Goal: Task Accomplishment & Management: Complete application form

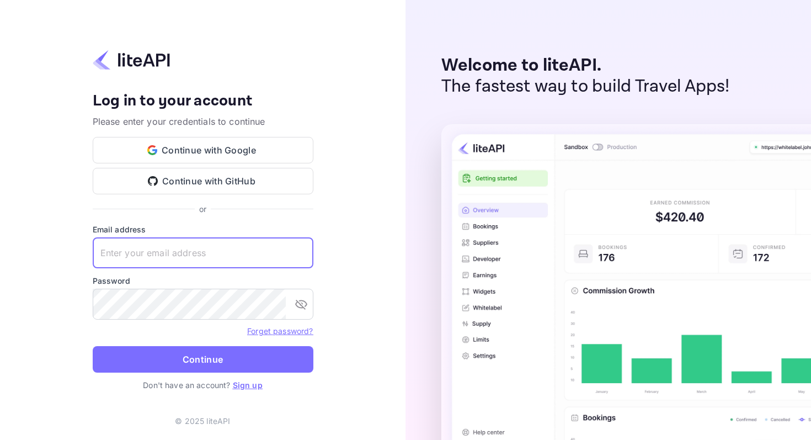
click at [178, 255] on input "text" at bounding box center [203, 252] width 221 height 31
paste input "[PERSON_NAME][EMAIL_ADDRESS][DOMAIN_NAME]"
type input "[PERSON_NAME][EMAIL_ADDRESS][DOMAIN_NAME]"
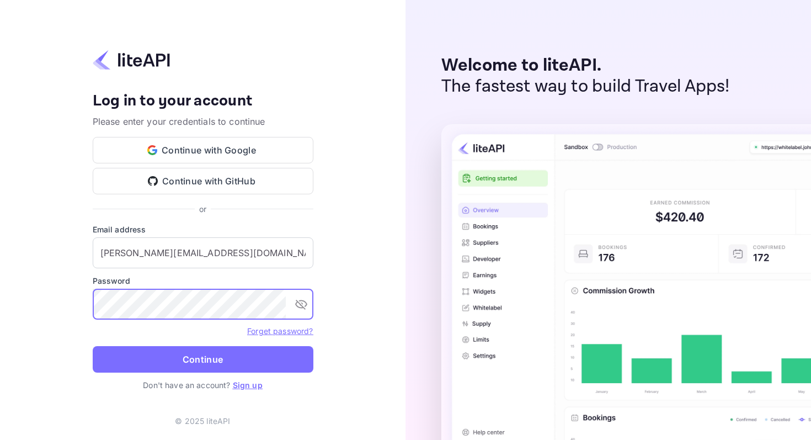
click at [299, 302] on icon "toggle password visibility" at bounding box center [301, 303] width 13 height 13
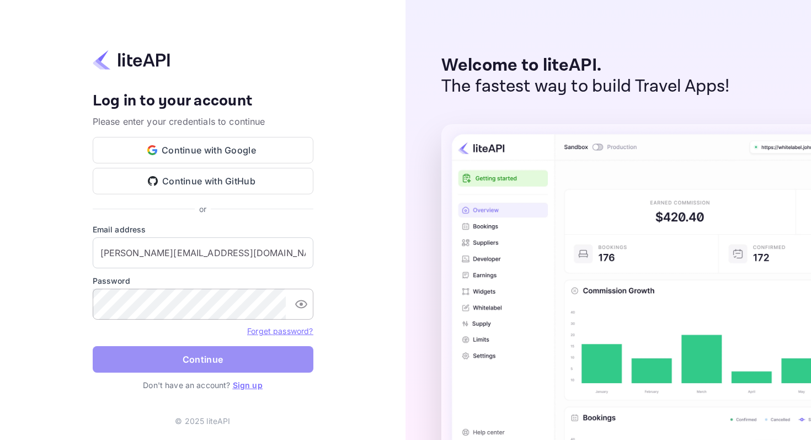
click at [241, 351] on button "Continue" at bounding box center [203, 359] width 221 height 26
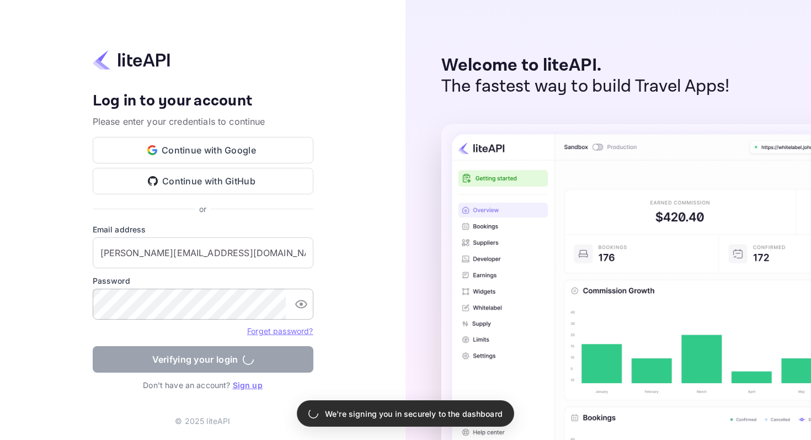
click at [63, 162] on div "Your account has been created successfully, a confirmation link has been sent t…" at bounding box center [203, 220] width 406 height 440
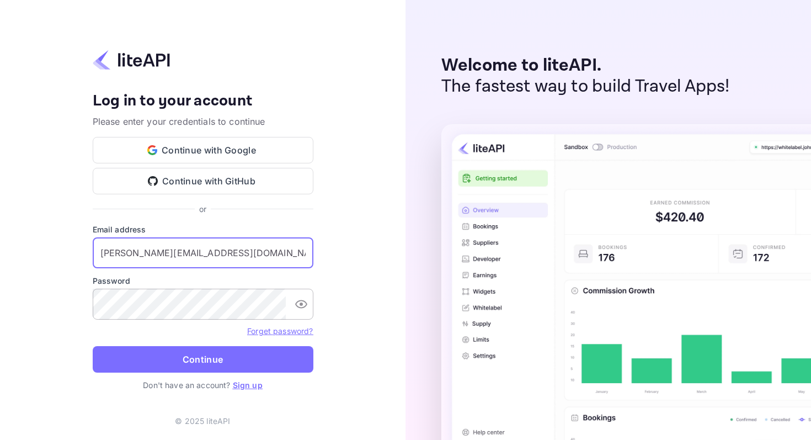
drag, startPoint x: 240, startPoint y: 259, endPoint x: 123, endPoint y: 245, distance: 117.3
click at [123, 245] on input "[PERSON_NAME][EMAIL_ADDRESS][DOMAIN_NAME]" at bounding box center [203, 252] width 221 height 31
click at [244, 385] on link "Sign up" at bounding box center [248, 384] width 30 height 9
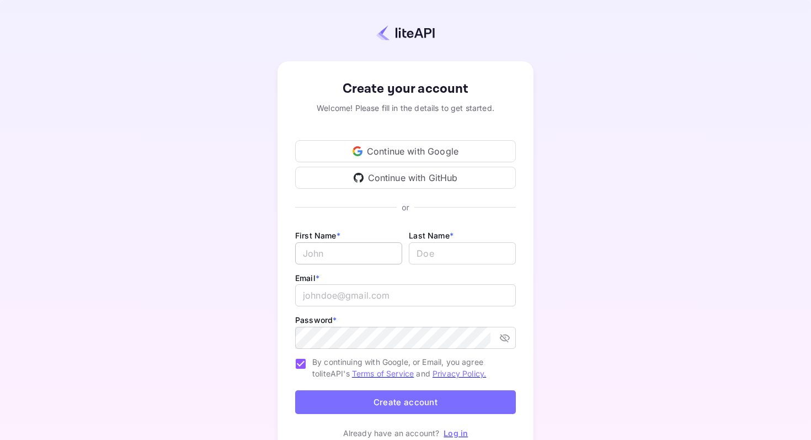
click at [353, 248] on input "Email *" at bounding box center [348, 253] width 107 height 22
type input "Jarek"
click at [339, 291] on input "email" at bounding box center [405, 295] width 221 height 22
paste input "[PERSON_NAME][EMAIL_ADDRESS][DOMAIN_NAME]"
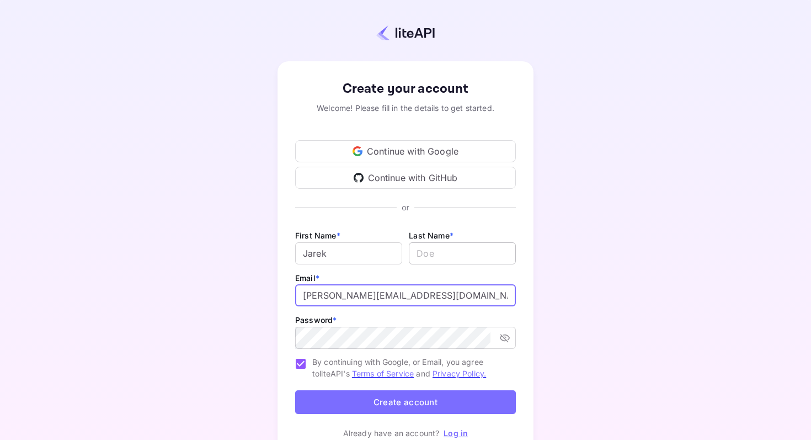
type input "[PERSON_NAME][EMAIL_ADDRESS][DOMAIN_NAME]"
click at [446, 254] on input "lastName" at bounding box center [462, 253] width 107 height 22
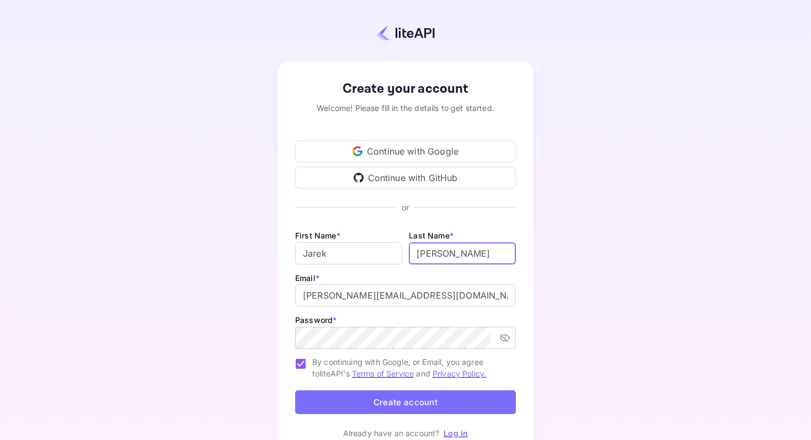
type input "[PERSON_NAME]"
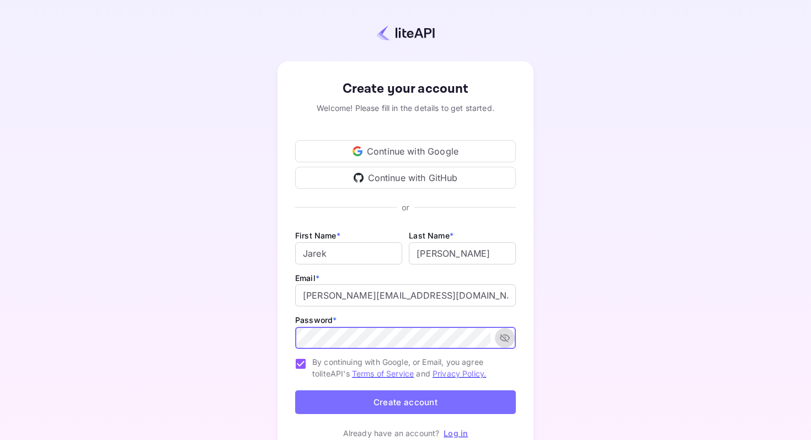
click at [504, 339] on icon "toggle password visibility" at bounding box center [505, 337] width 11 height 11
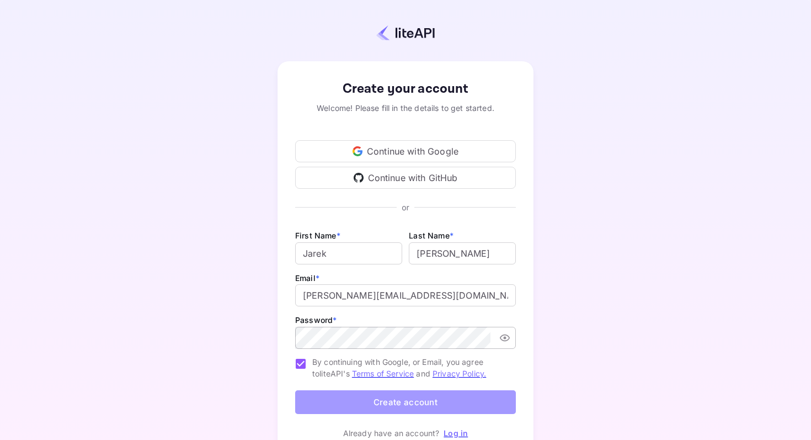
click at [437, 402] on button "Create account" at bounding box center [405, 402] width 221 height 24
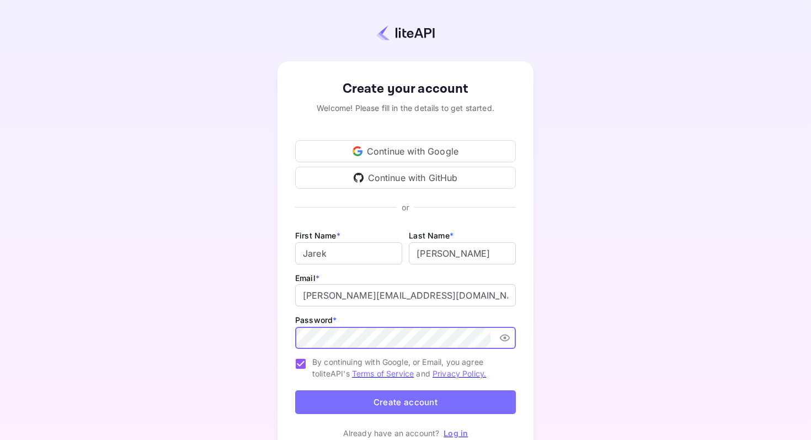
click at [338, 399] on button "Create account" at bounding box center [405, 402] width 221 height 24
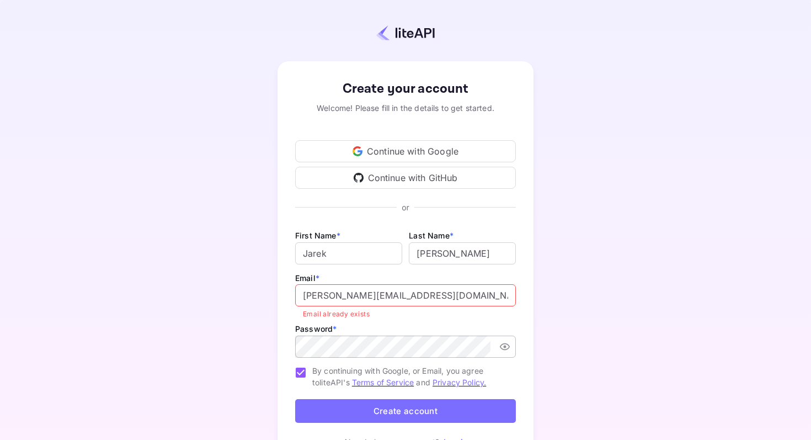
click at [36, 148] on div "Create your account Welcome! Please fill in the details to get started. Continu…" at bounding box center [405, 251] width 811 height 502
